Goal: Task Accomplishment & Management: Manage account settings

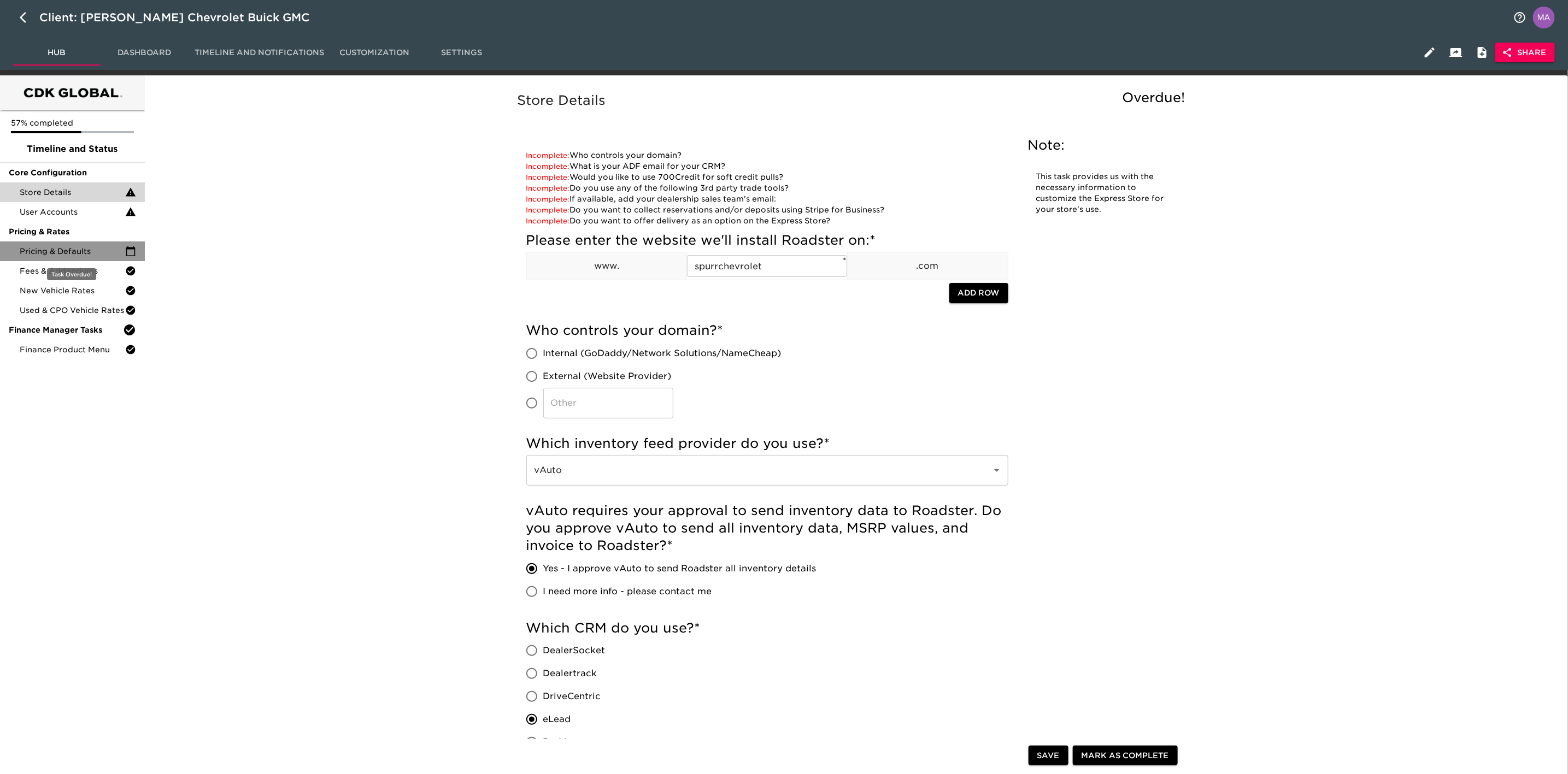
click at [94, 252] on span "Pricing & Defaults" at bounding box center [72, 252] width 105 height 11
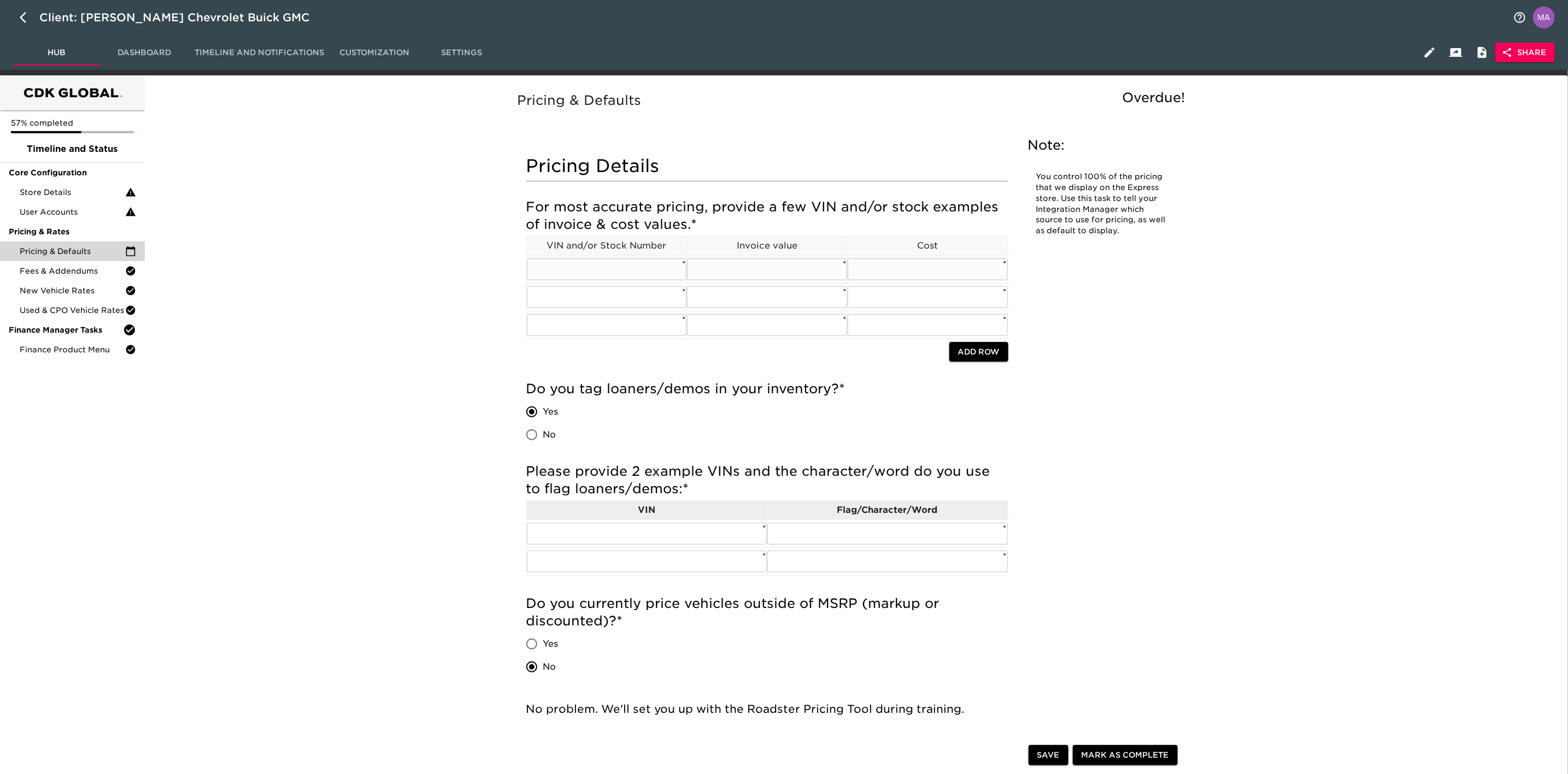
click at [586, 271] on input "text" at bounding box center [607, 269] width 160 height 22
paste input "[US_VEHICLE_IDENTIFICATION_NUMBER]"
type input "[US_VEHICLE_IDENTIFICATION_NUMBER]"
click at [801, 271] on input "text" at bounding box center [767, 269] width 160 height 22
type input "53122"
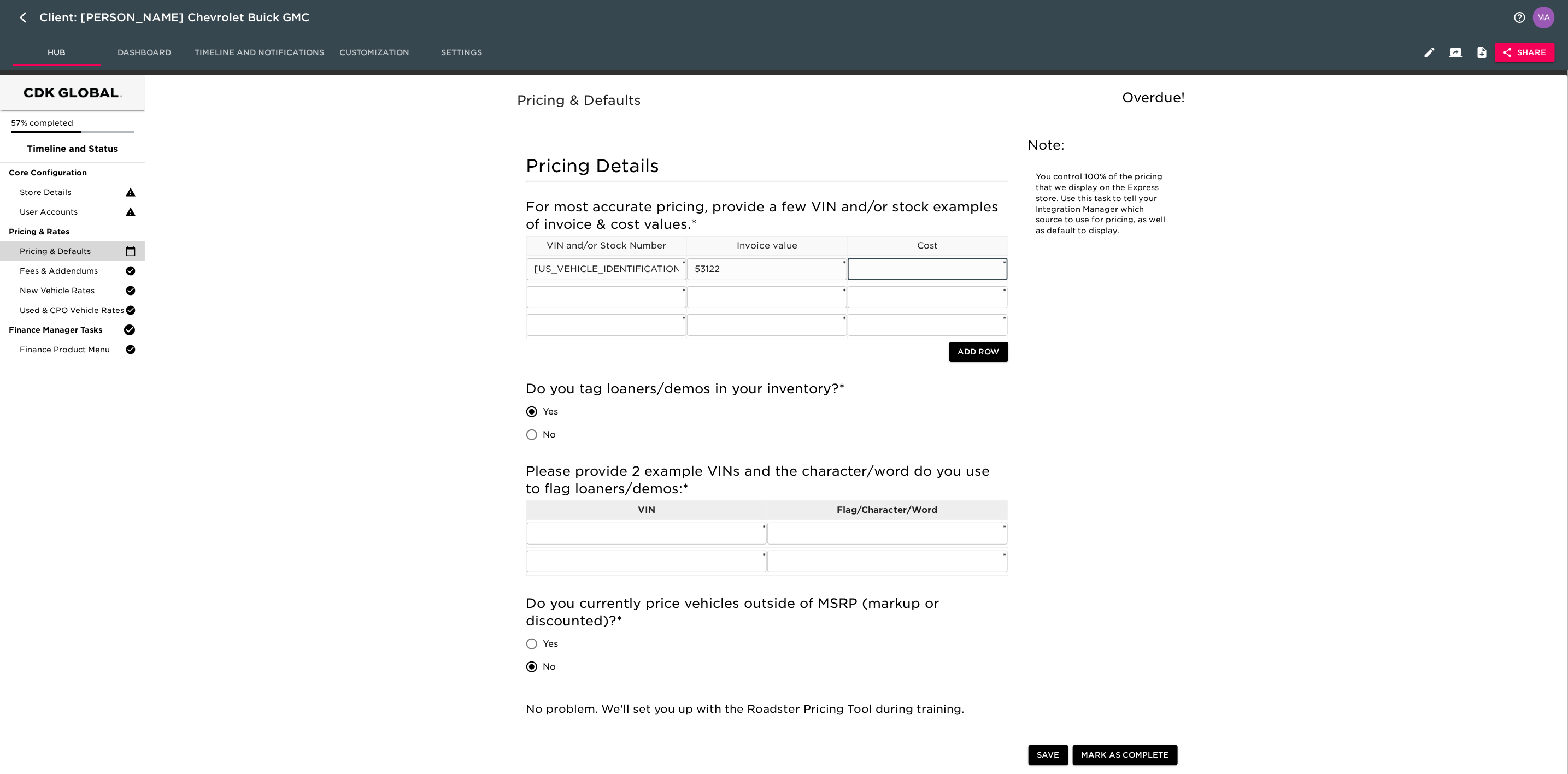
click at [898, 266] on input "text" at bounding box center [927, 269] width 160 height 22
type input "51138"
